Goal: Download file/media

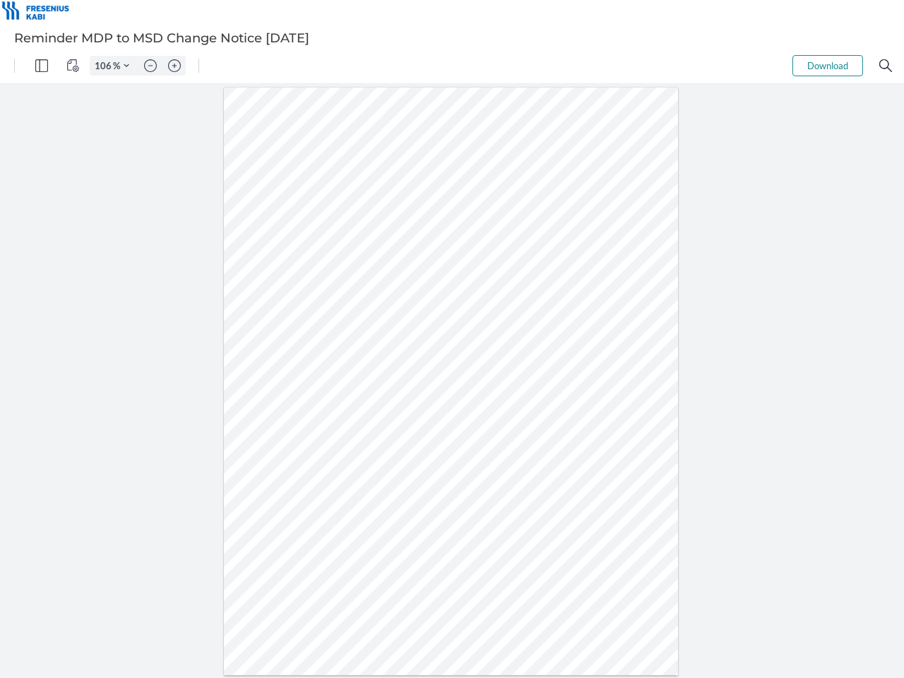
click at [42, 66] on img "Panel" at bounding box center [41, 65] width 13 height 13
click at [73, 66] on img "View Controls" at bounding box center [72, 65] width 13 height 13
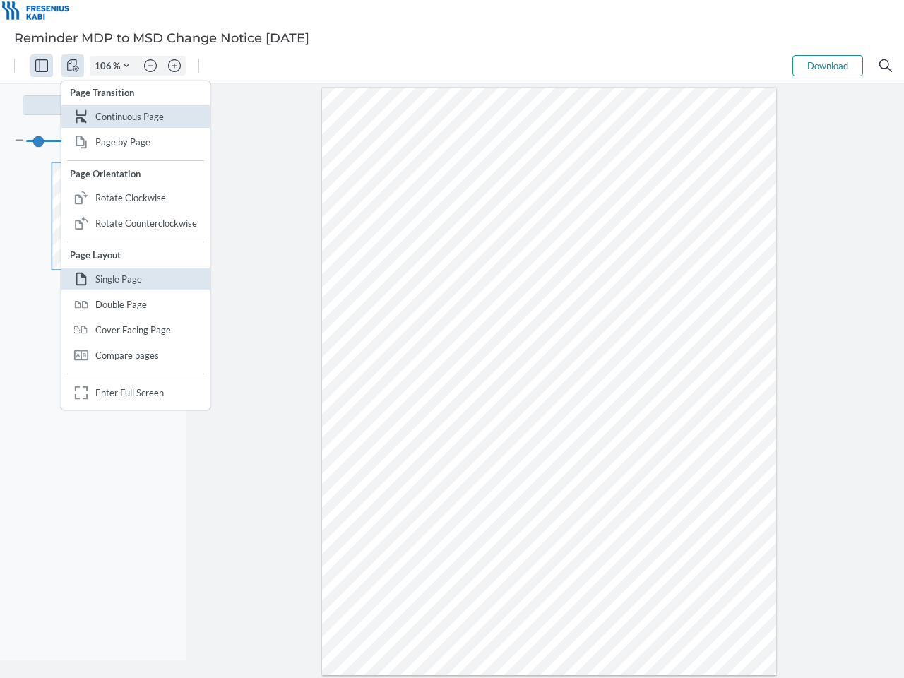
click at [105, 66] on input "106" at bounding box center [101, 65] width 23 height 13
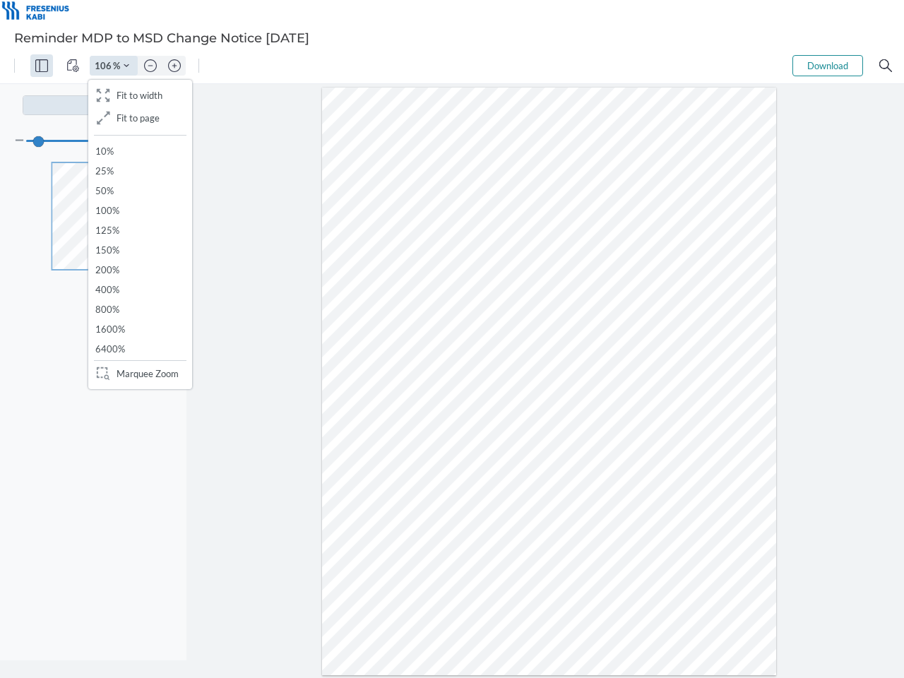
click at [126, 66] on img "Zoom Controls" at bounding box center [127, 66] width 6 height 6
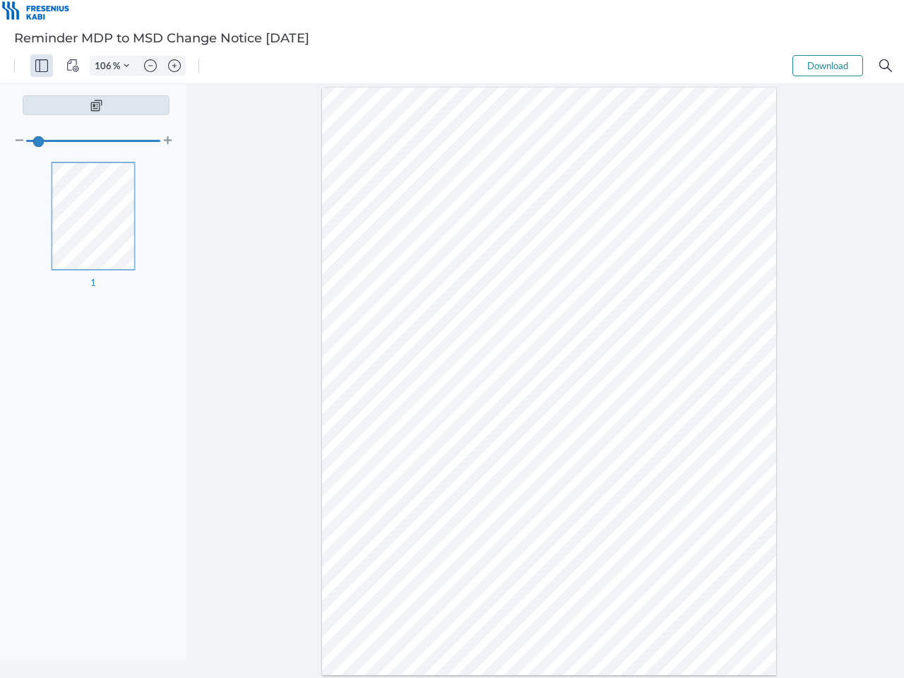
click at [150, 66] on img "Zoom out" at bounding box center [150, 65] width 13 height 13
click at [174, 66] on img "Zoom in" at bounding box center [174, 65] width 13 height 13
type input "106"
click at [827, 66] on button "Download" at bounding box center [827, 65] width 71 height 21
click at [885, 66] on img "Search" at bounding box center [885, 65] width 13 height 13
